Goal: Use online tool/utility

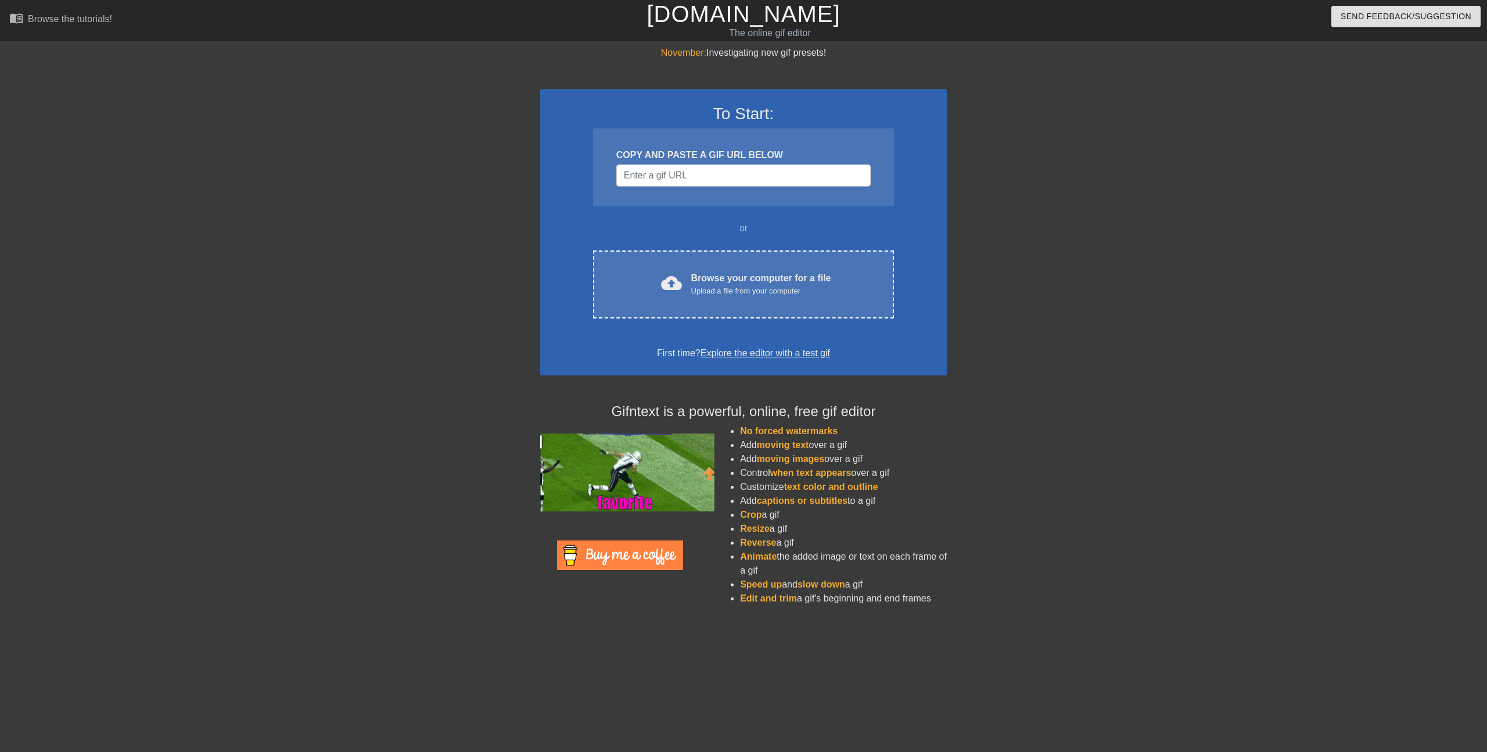
click at [668, 318] on div "To Start: COPY AND PASTE A GIF URL BELOW or cloud_upload Browse your computer f…" at bounding box center [743, 232] width 407 height 286
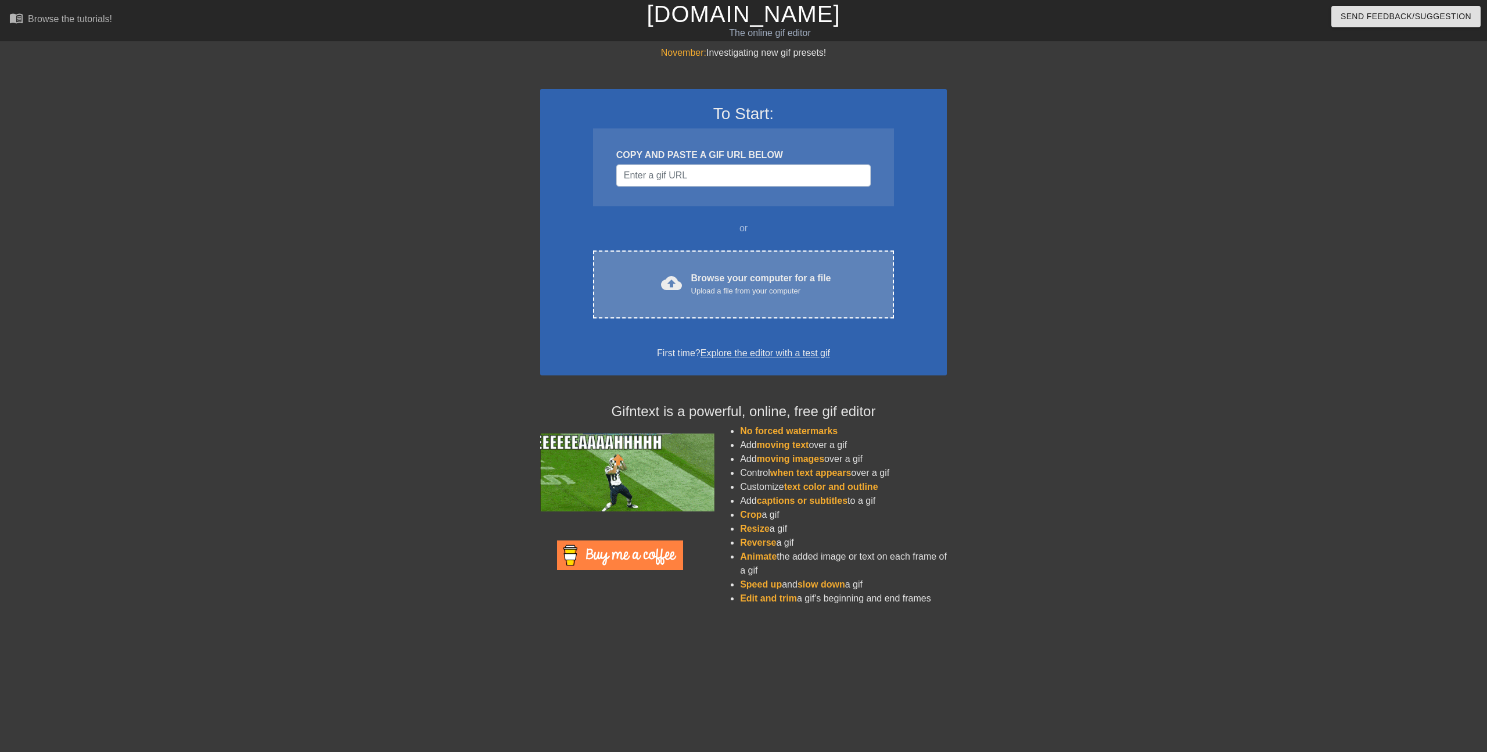
click at [708, 294] on div "Upload a file from your computer" at bounding box center [761, 291] width 140 height 12
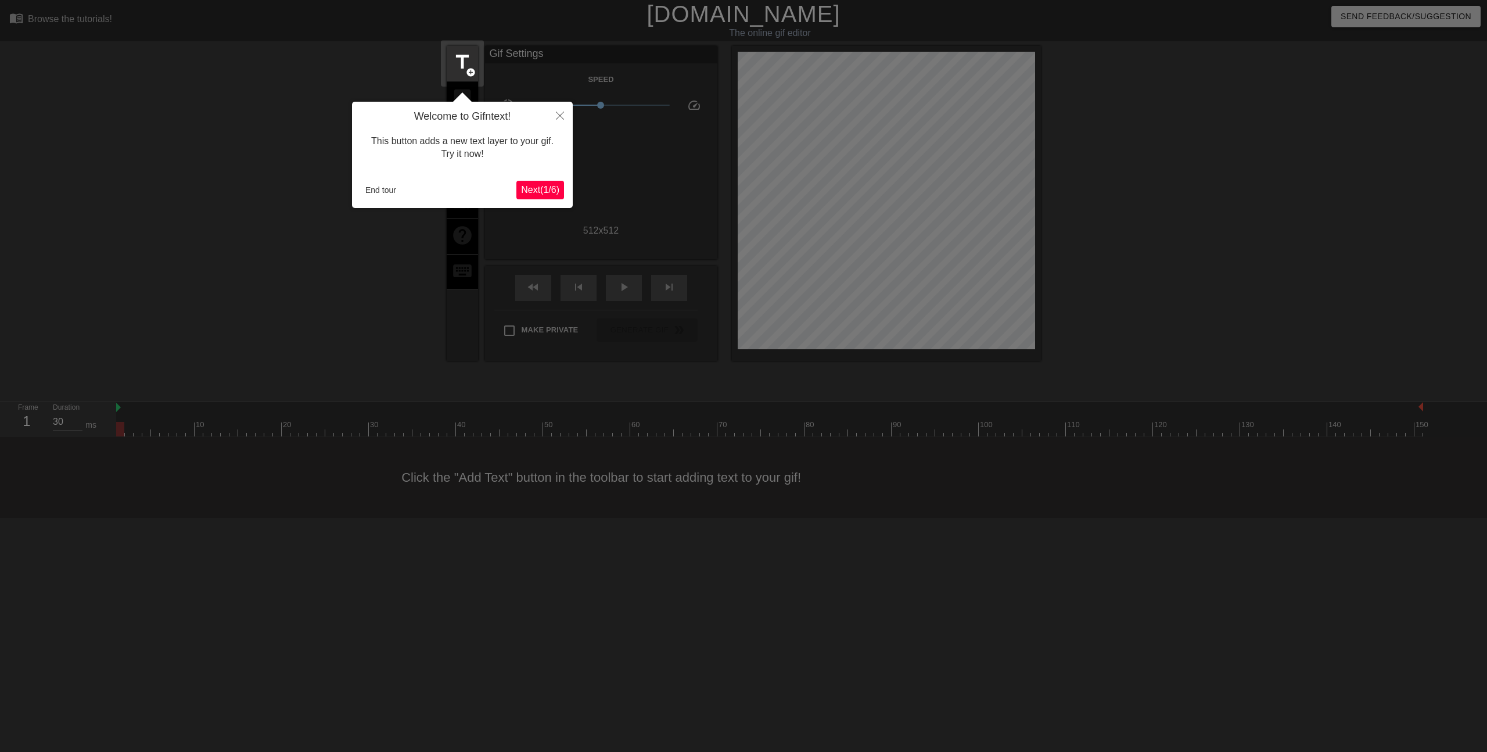
click at [536, 189] on span "Next ( 1 / 6 )" at bounding box center [540, 190] width 38 height 10
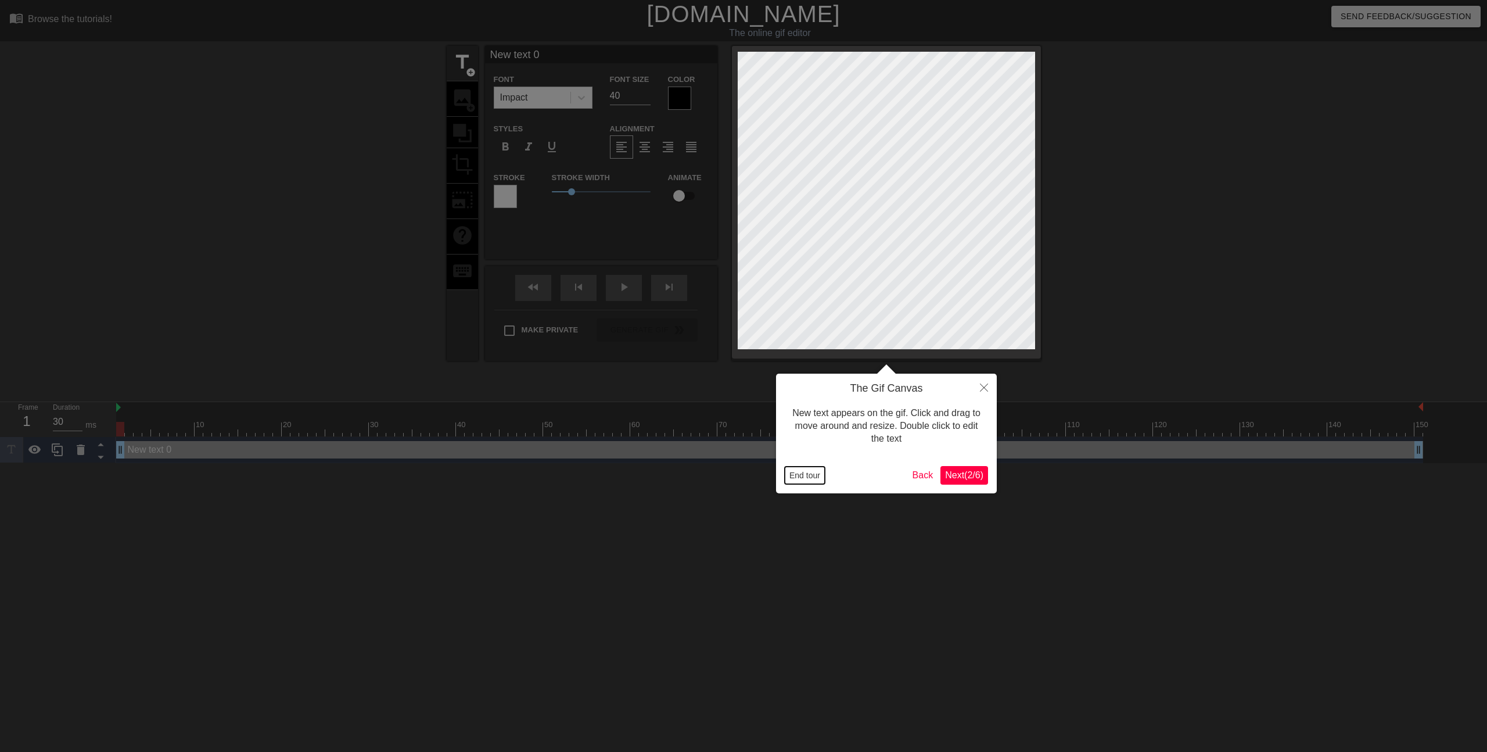
click at [811, 478] on button "End tour" at bounding box center [805, 475] width 40 height 17
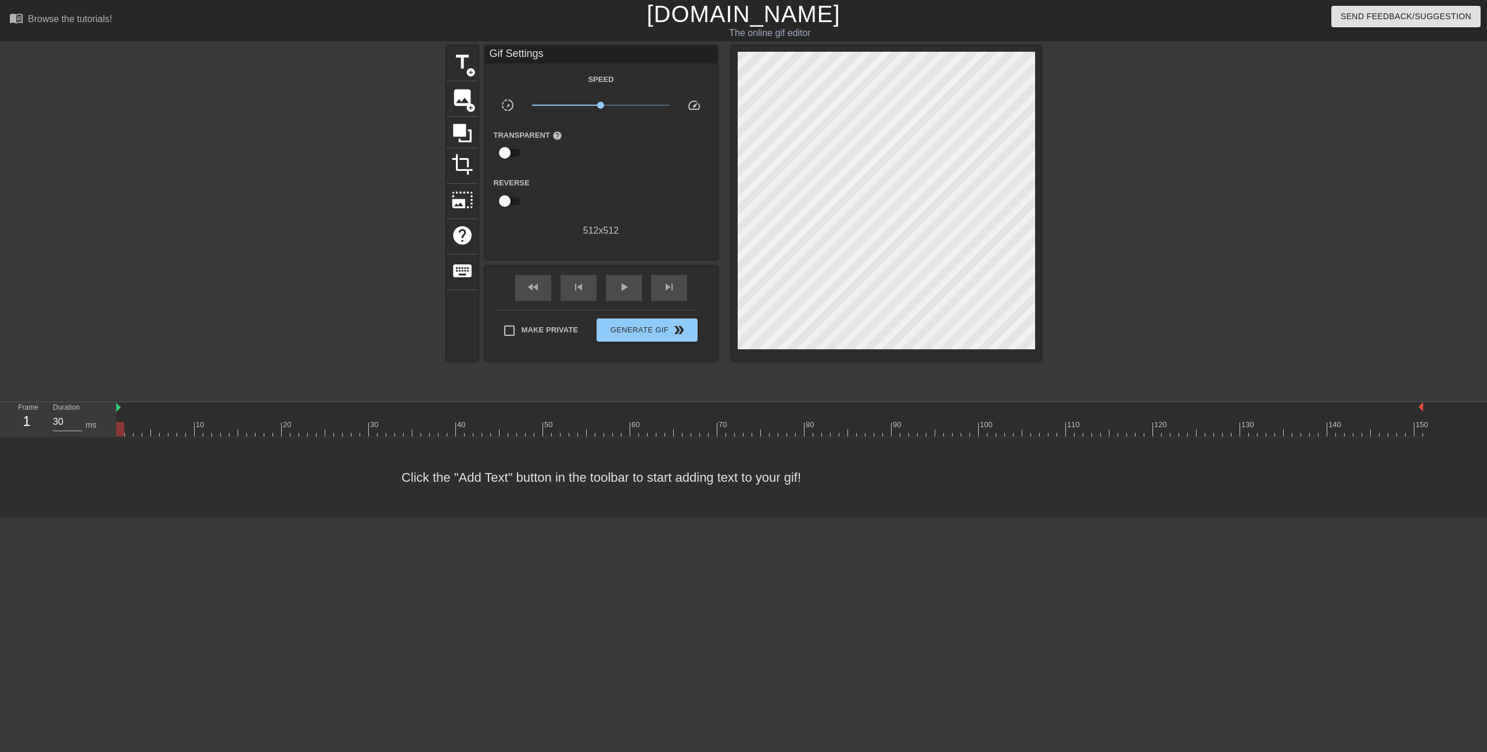
scroll to position [0, 9]
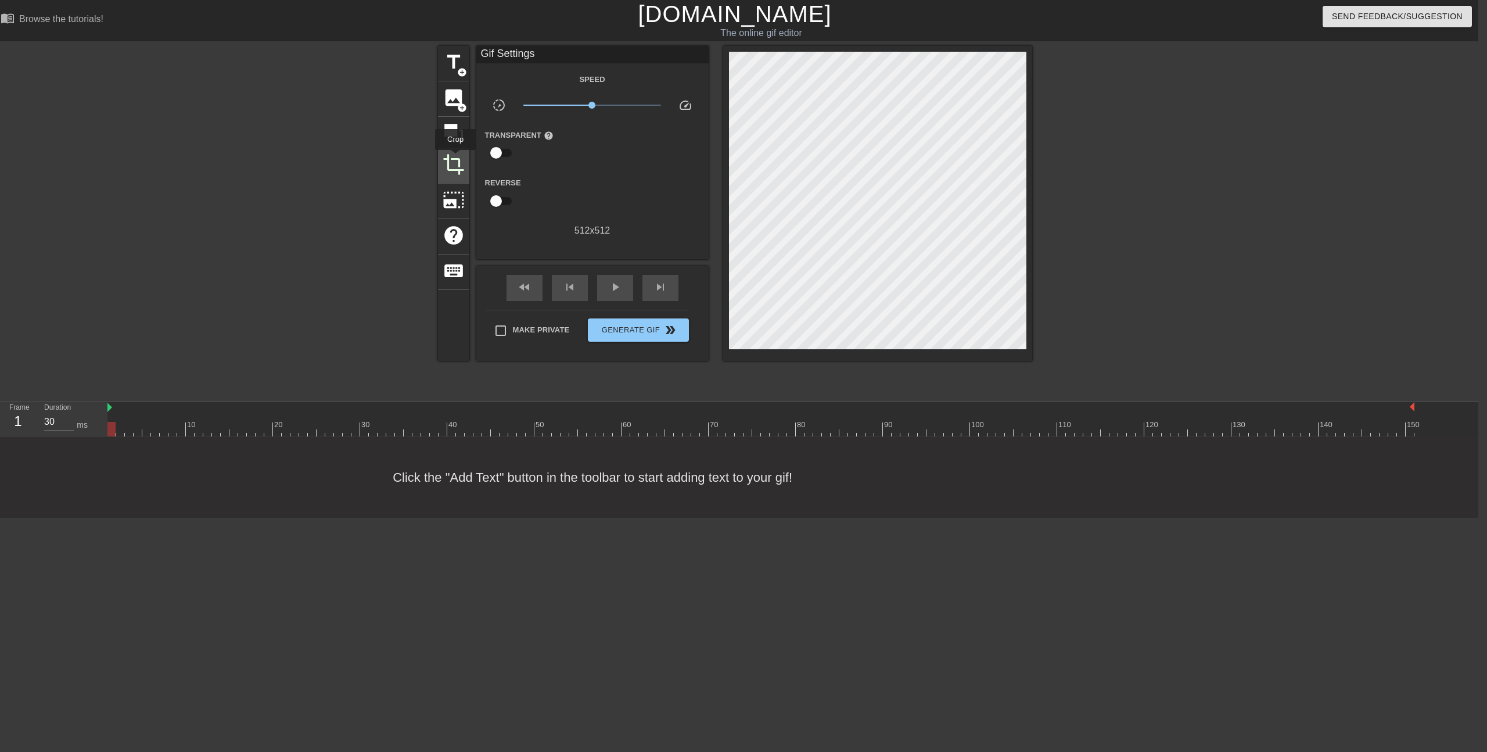
click at [456, 158] on span "crop" at bounding box center [454, 164] width 22 height 22
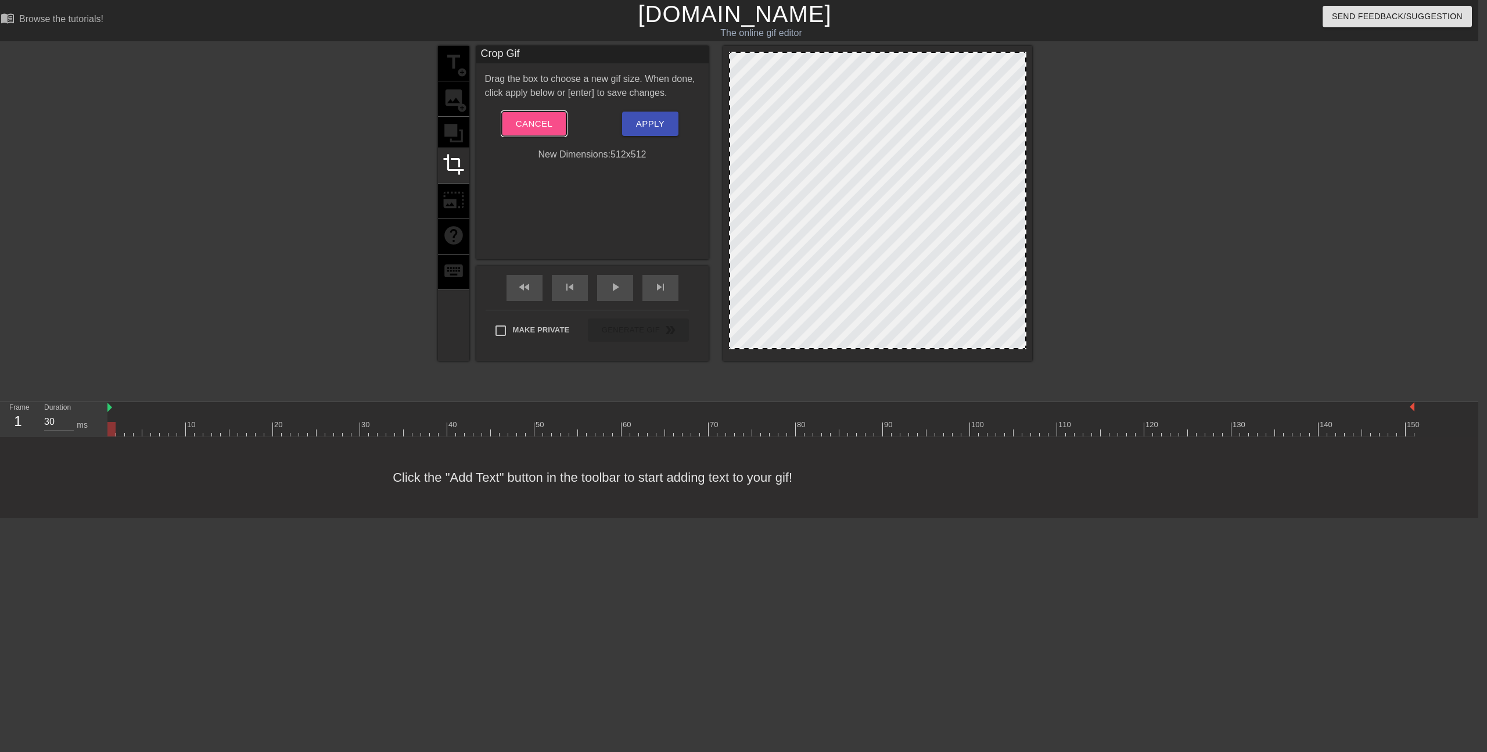
click at [534, 129] on span "Cancel" at bounding box center [534, 123] width 37 height 15
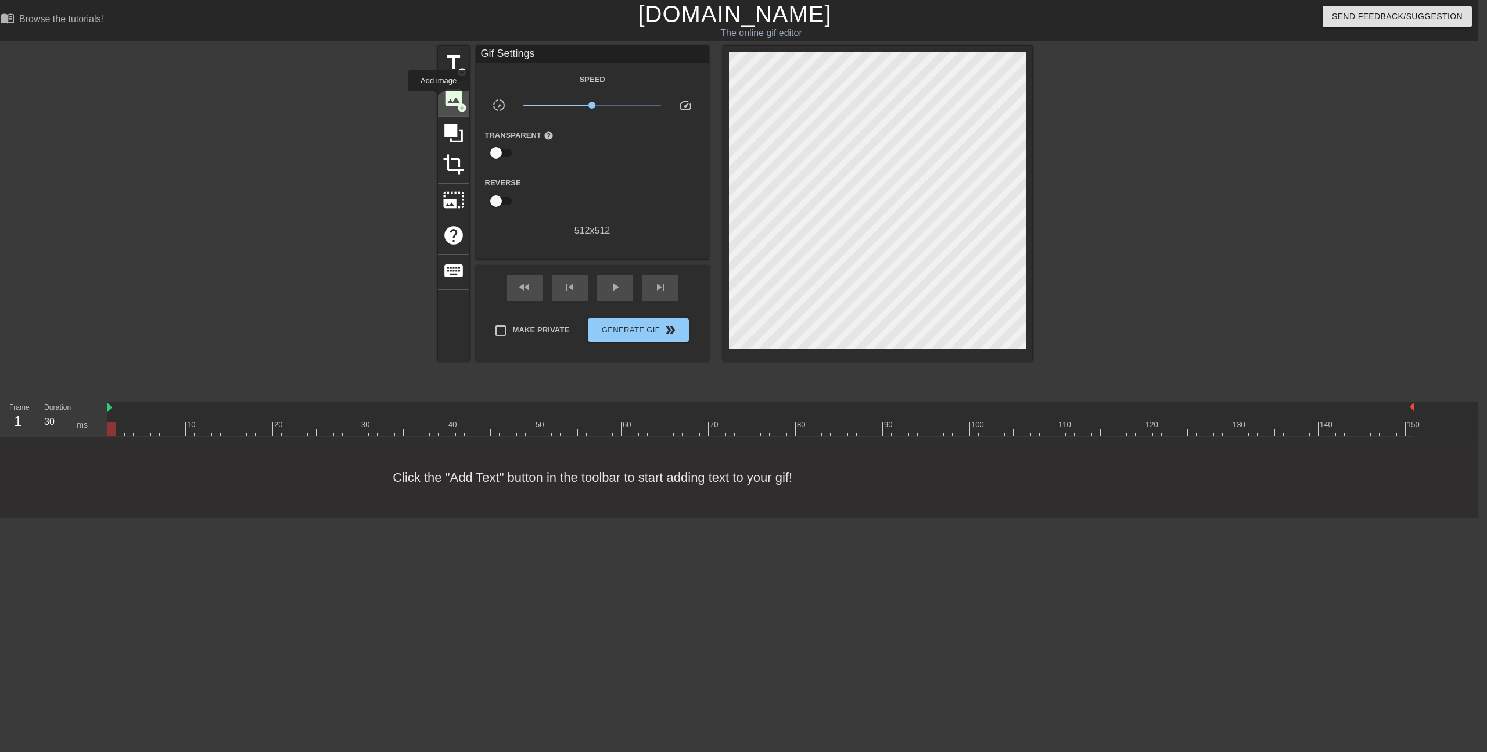
click at [443, 98] on span "image" at bounding box center [454, 98] width 22 height 22
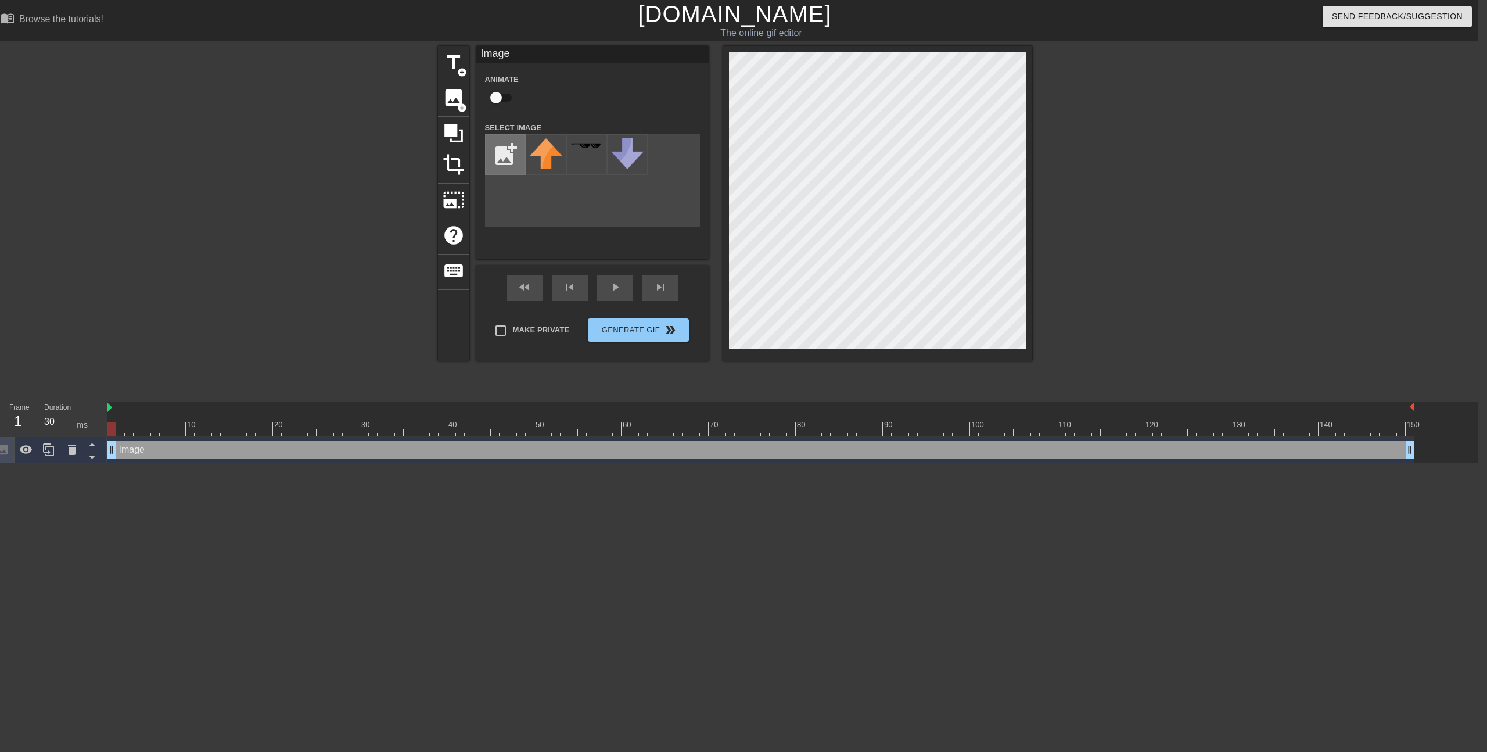
click at [511, 148] on input "file" at bounding box center [506, 155] width 40 height 40
type input "C:\fakepath\neal2.png"
click at [547, 153] on img at bounding box center [546, 154] width 33 height 33
click at [622, 296] on div "play_arrow" at bounding box center [615, 288] width 36 height 26
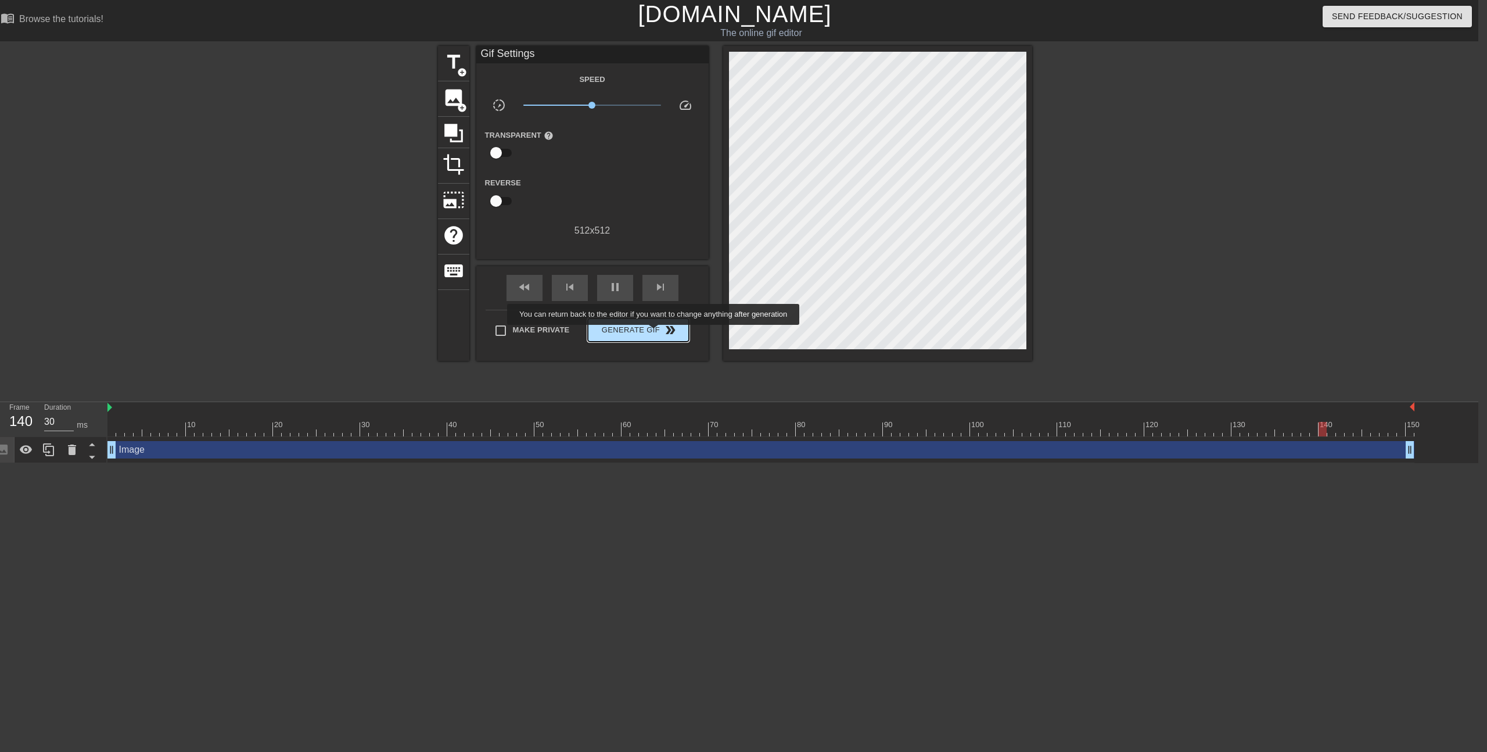
click at [660, 332] on span "Generate Gif double_arrow" at bounding box center [638, 330] width 91 height 14
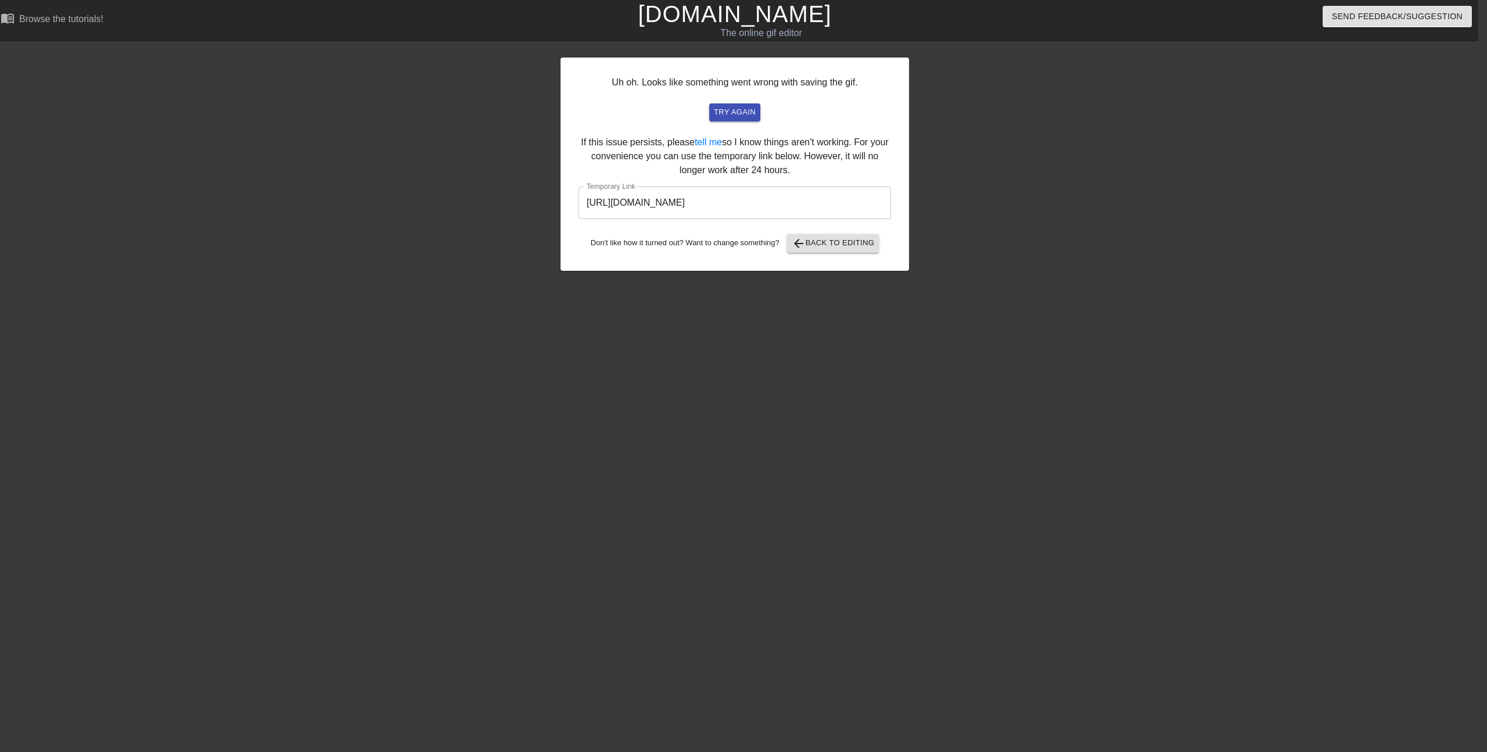
click at [802, 206] on input "[URL][DOMAIN_NAME]" at bounding box center [735, 202] width 313 height 33
